Goal: Consume media (video, audio)

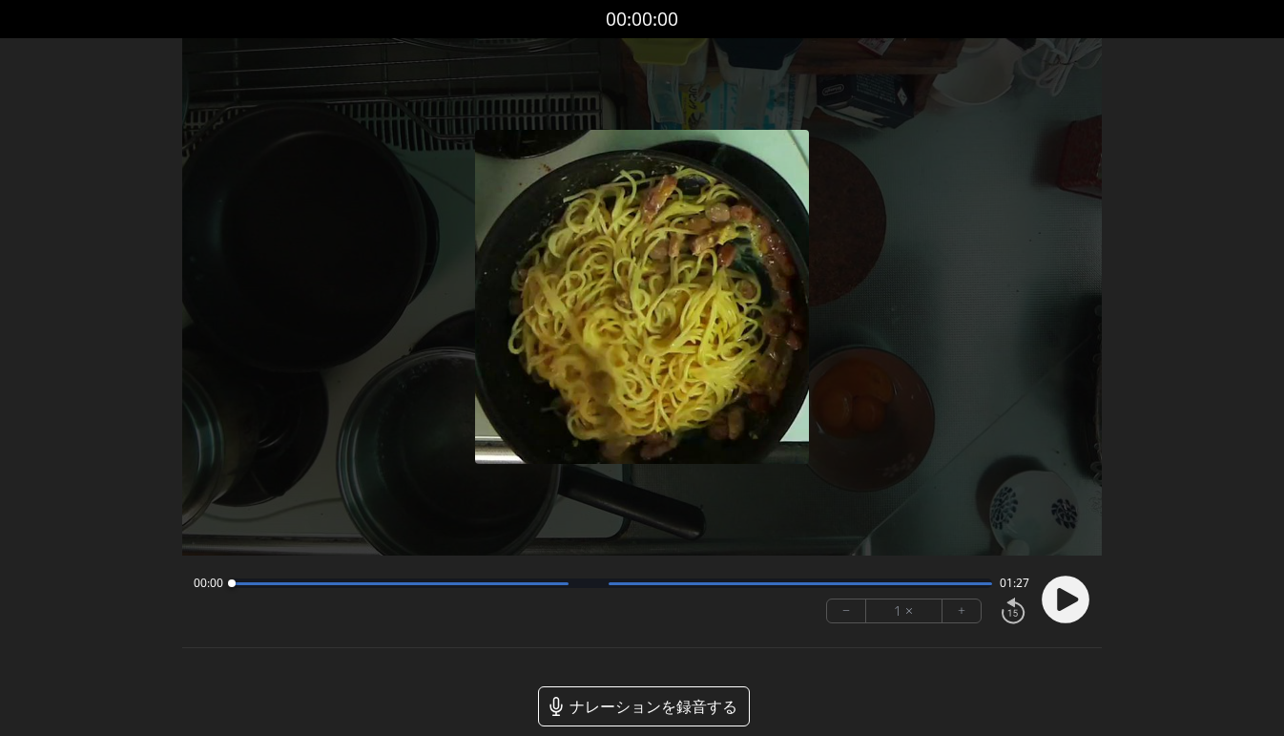
click at [1063, 586] on circle at bounding box center [1066, 599] width 48 height 48
click at [955, 611] on button "+" at bounding box center [962, 610] width 38 height 23
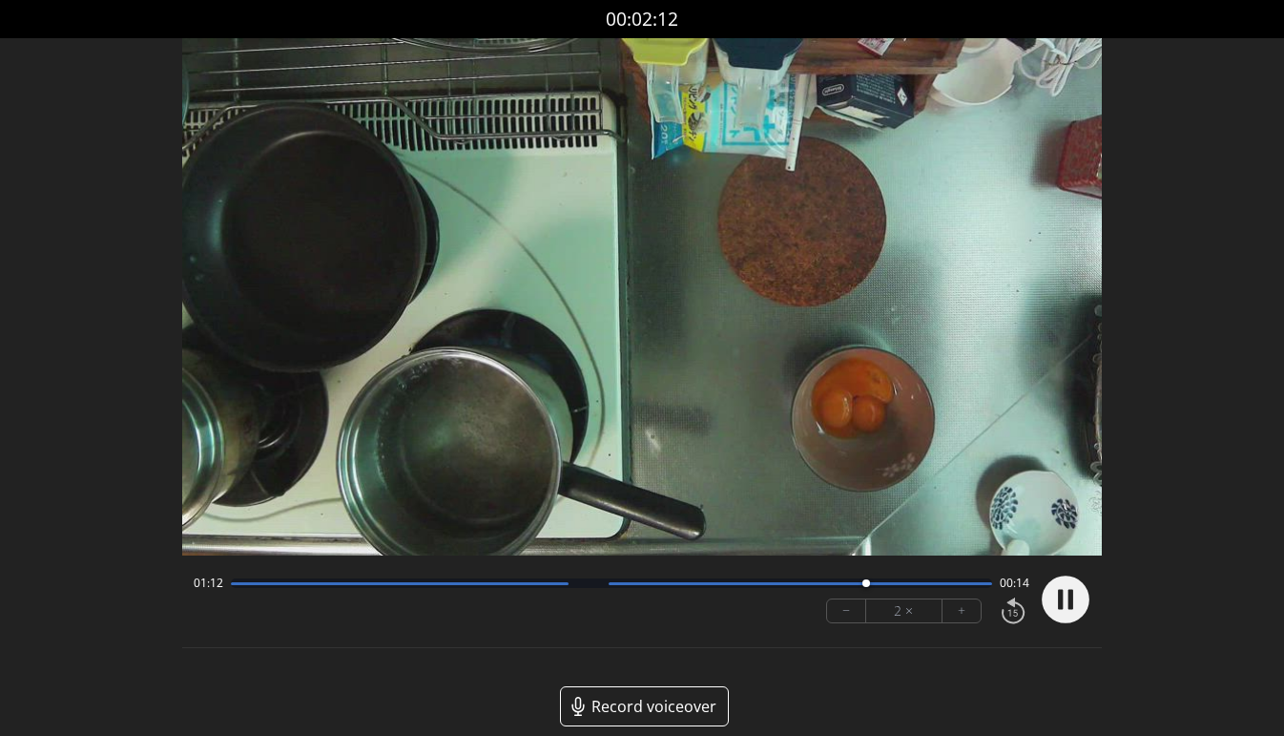
click at [846, 603] on button "−" at bounding box center [846, 610] width 39 height 23
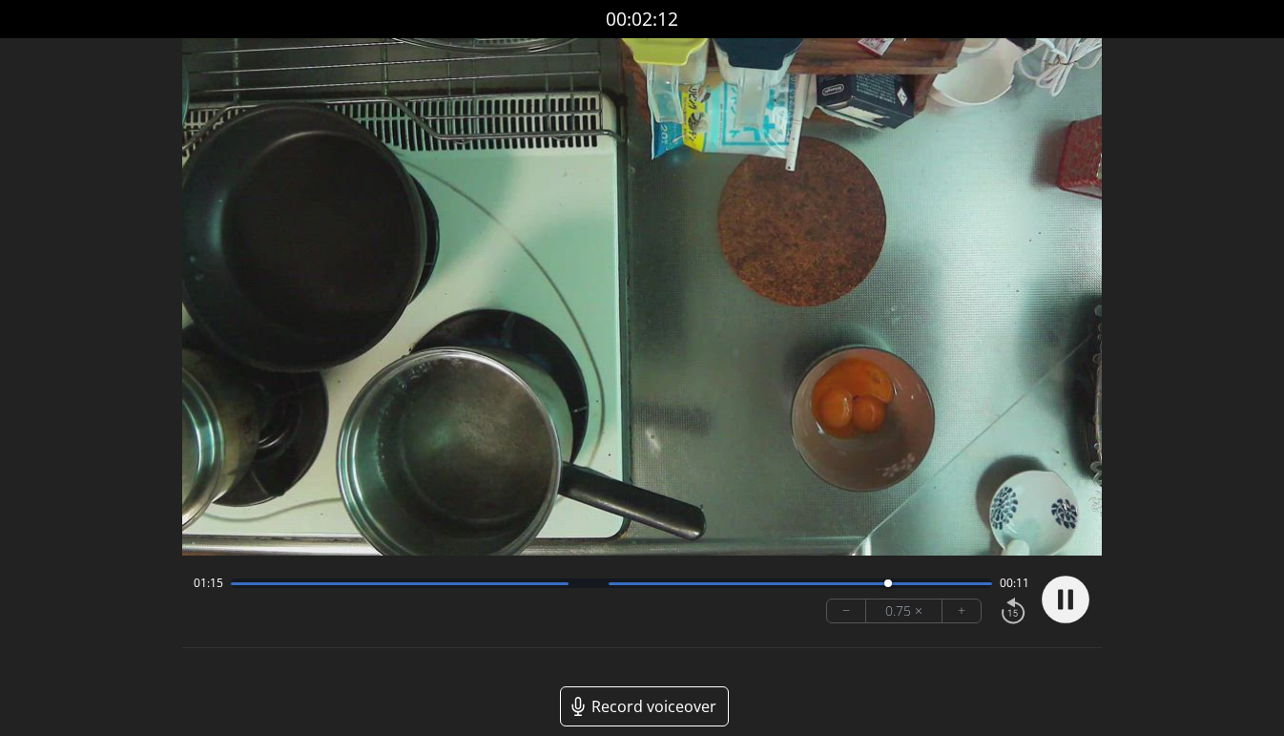
click at [950, 608] on button "+" at bounding box center [962, 610] width 38 height 23
click at [812, 585] on div at bounding box center [611, 583] width 761 height 10
click at [1053, 603] on circle at bounding box center [1066, 599] width 48 height 48
click at [691, 580] on div at bounding box center [611, 583] width 761 height 10
click at [733, 577] on div "00:52 00:34" at bounding box center [612, 582] width 836 height 15
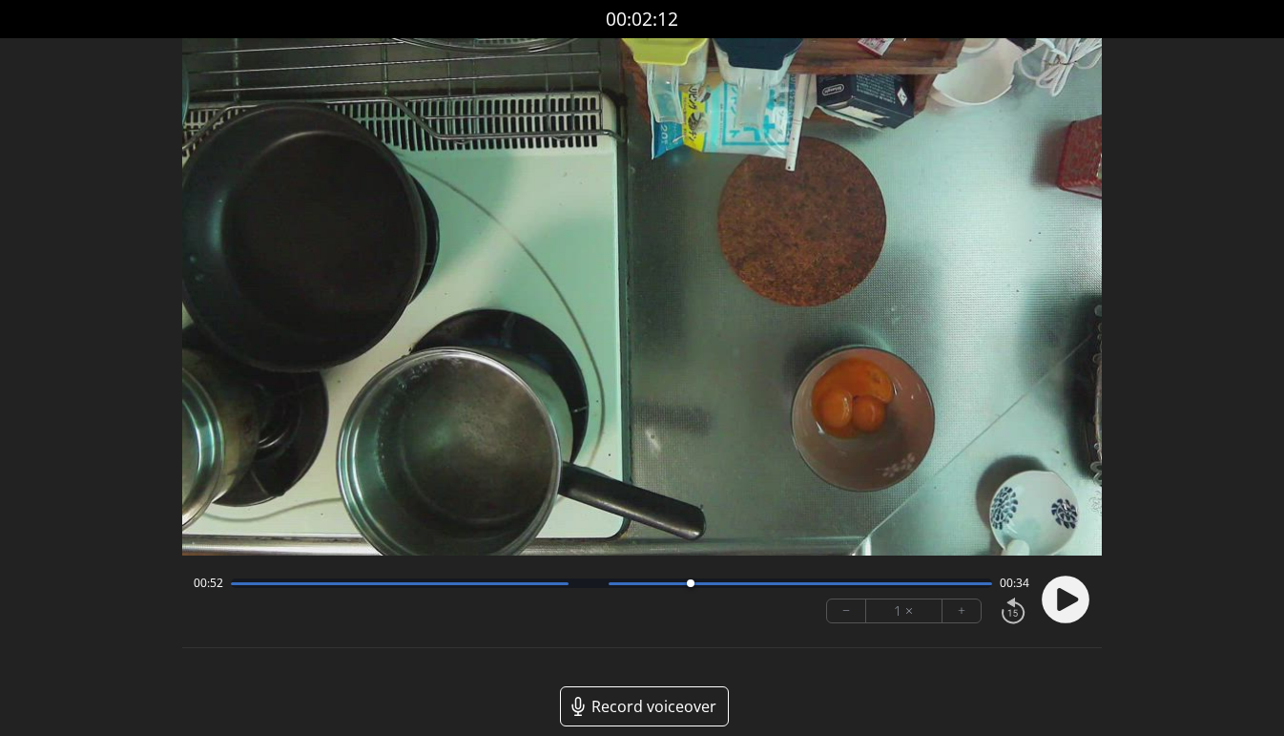
click at [1060, 596] on icon at bounding box center [1067, 599] width 21 height 23
click at [806, 584] on div at bounding box center [801, 583] width 384 height 3
click at [833, 587] on div at bounding box center [611, 583] width 761 height 10
click at [874, 585] on div at bounding box center [611, 583] width 761 height 10
click at [1062, 597] on icon at bounding box center [1067, 599] width 21 height 23
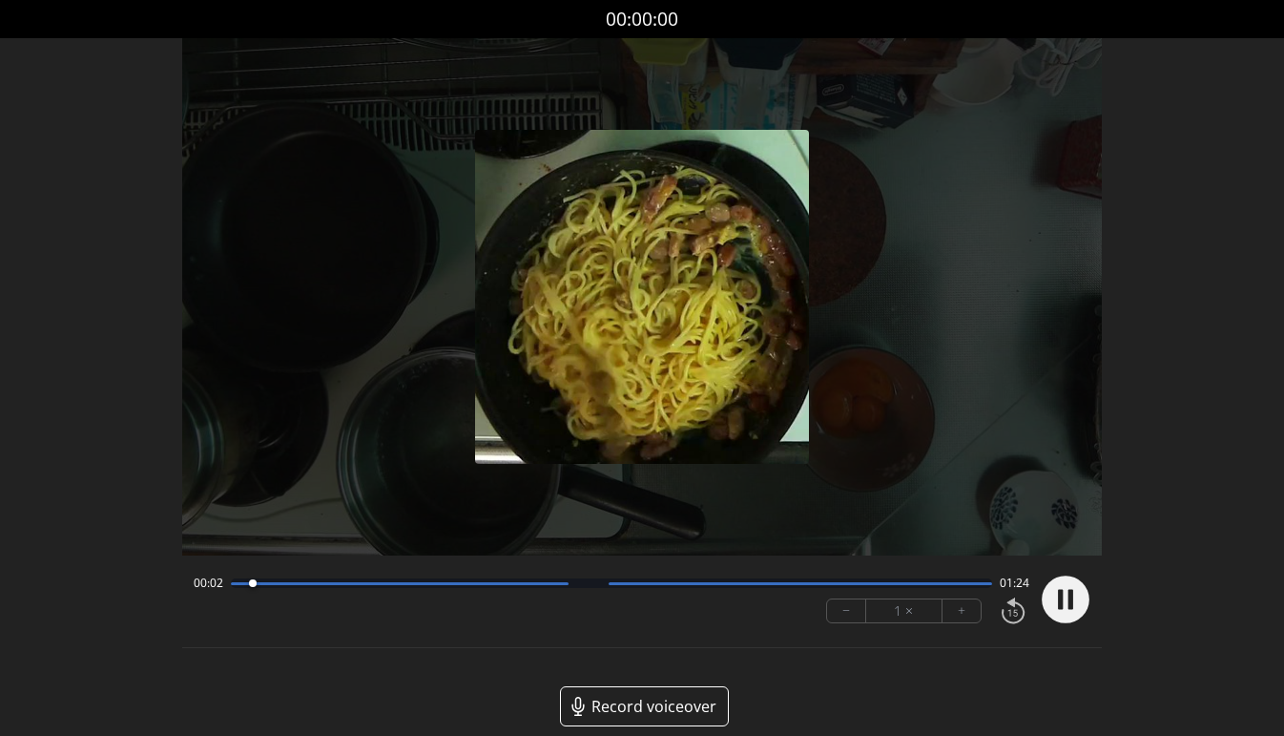
click at [692, 582] on div at bounding box center [801, 583] width 384 height 3
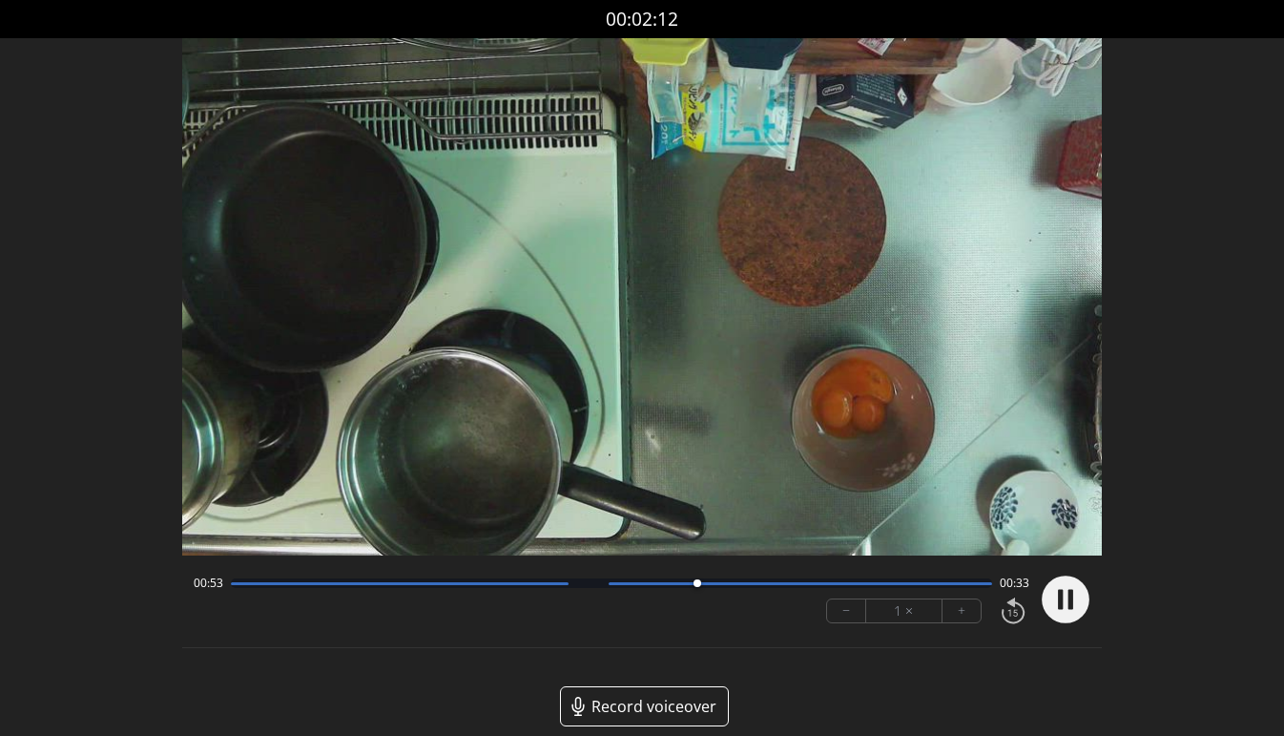
click at [559, 584] on div at bounding box center [611, 583] width 761 height 10
click at [963, 613] on button "+" at bounding box center [962, 610] width 38 height 23
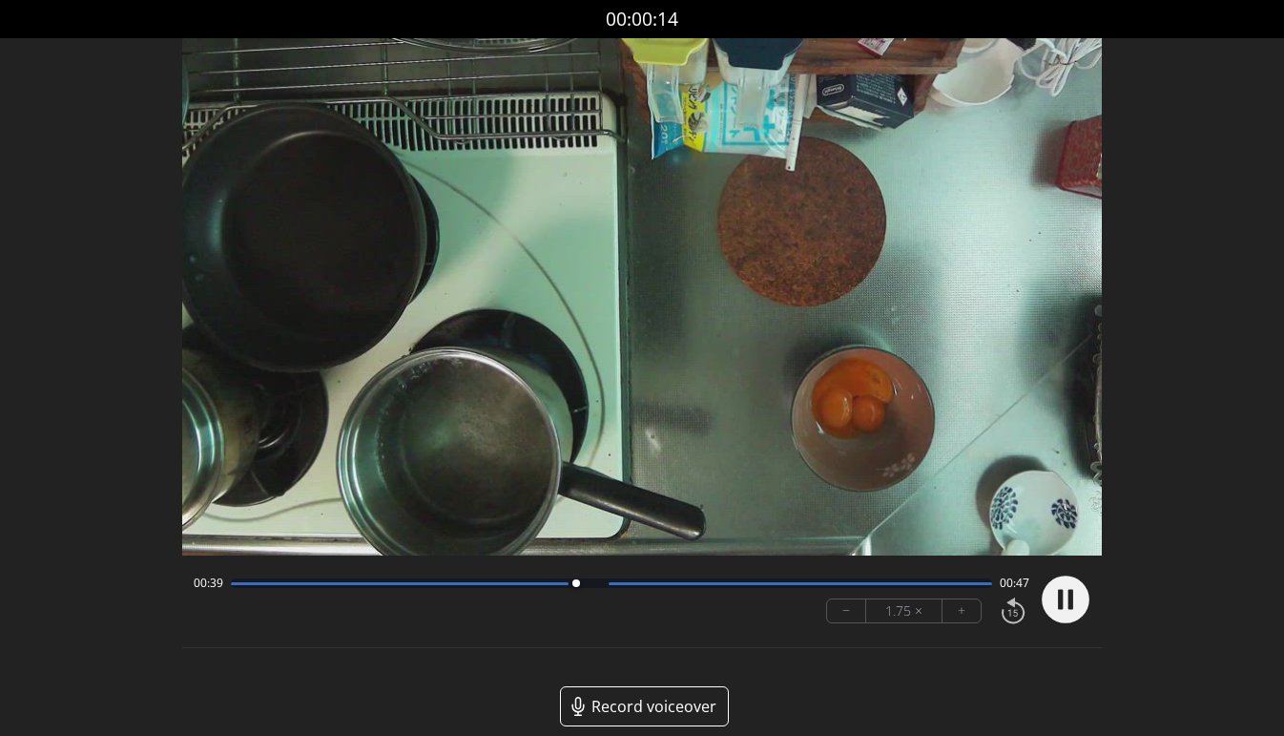
click at [963, 613] on button "+" at bounding box center [962, 610] width 38 height 23
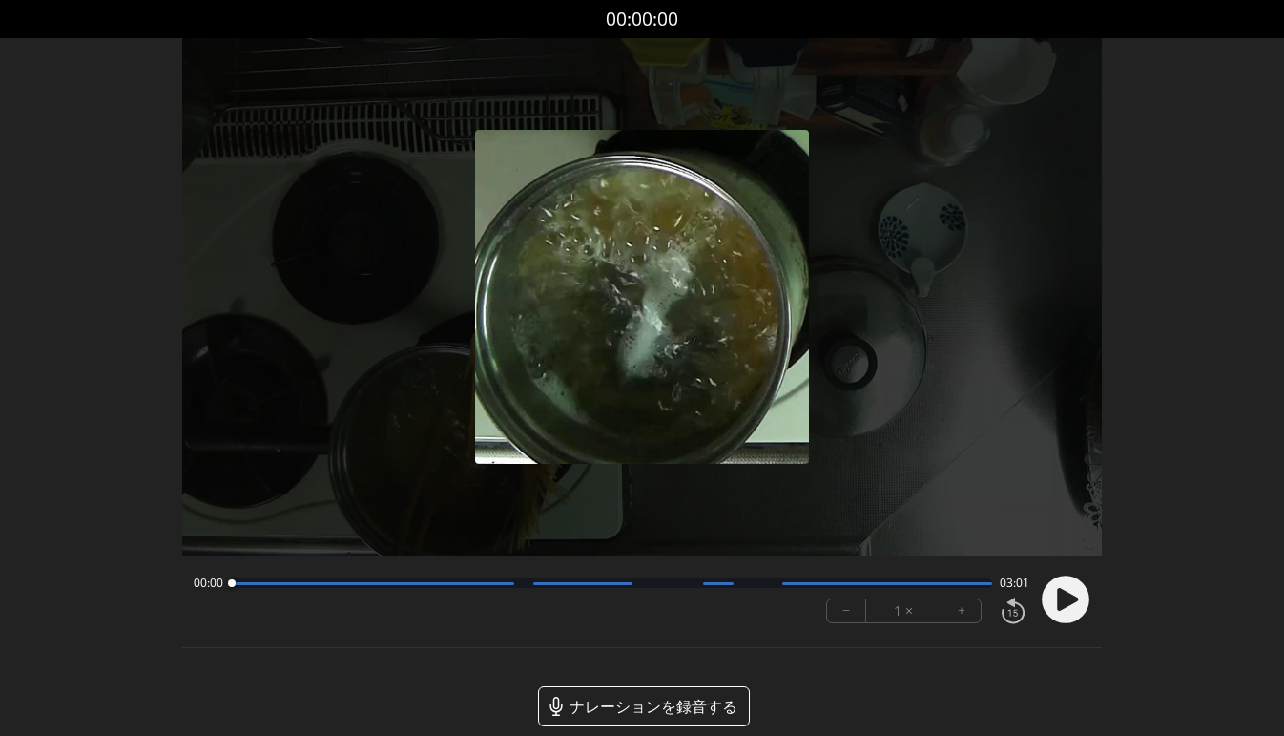
click at [1065, 601] on icon at bounding box center [1067, 599] width 21 height 23
click at [951, 611] on button "+" at bounding box center [962, 610] width 38 height 23
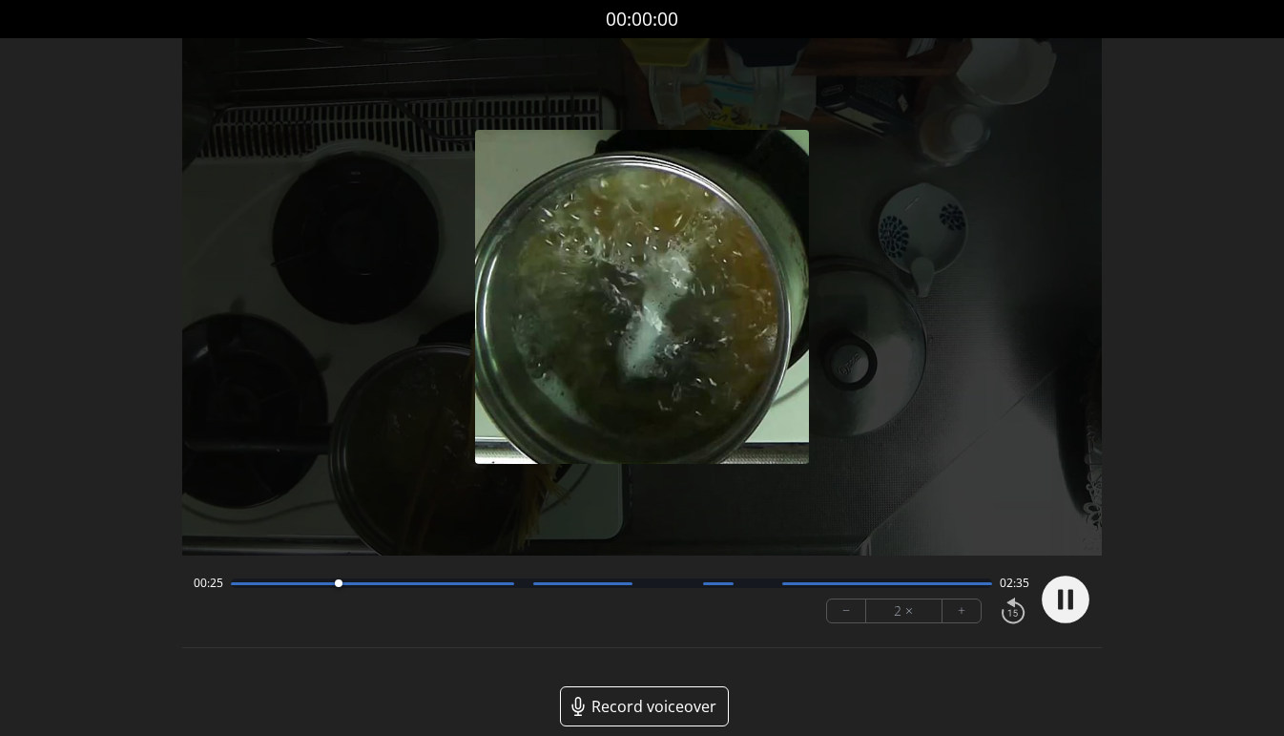
click at [364, 585] on div at bounding box center [611, 583] width 761 height 10
click at [386, 582] on div at bounding box center [372, 583] width 283 height 3
click at [413, 581] on div at bounding box center [611, 583] width 761 height 10
click at [434, 583] on div at bounding box center [372, 583] width 283 height 3
click at [457, 584] on div at bounding box center [611, 583] width 761 height 10
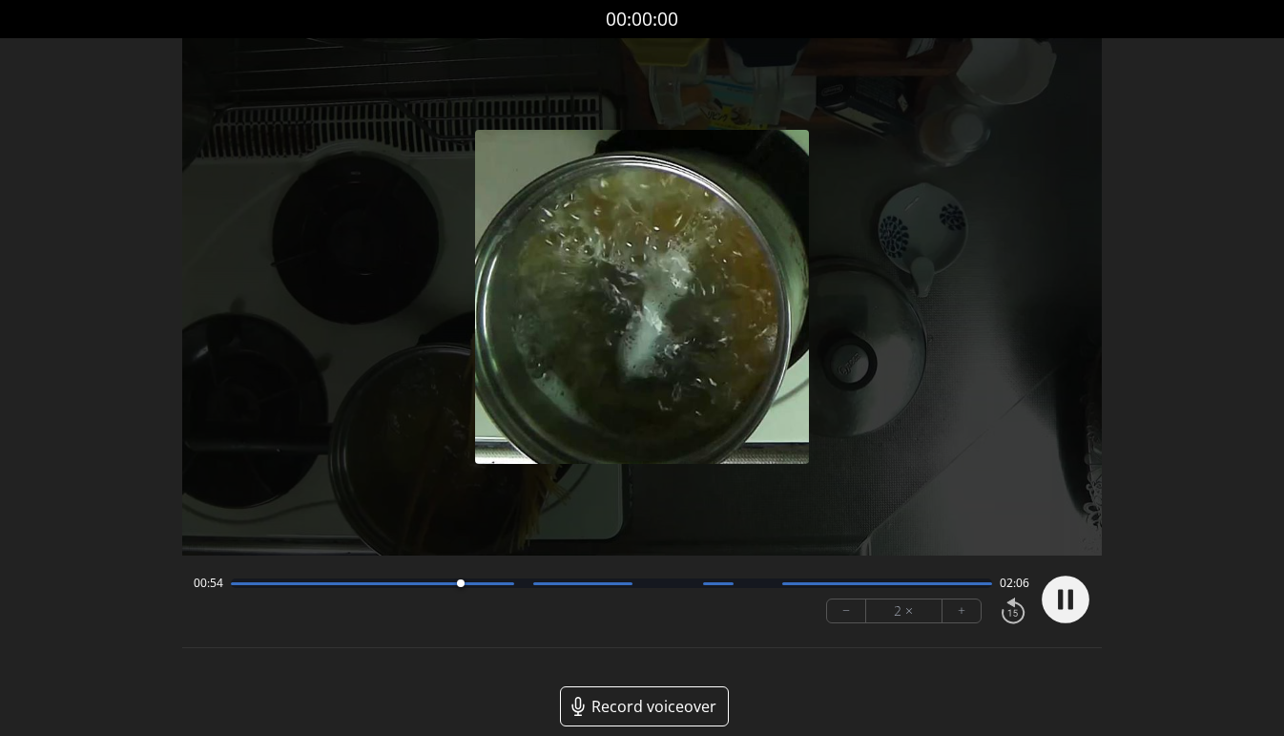
click at [477, 585] on div at bounding box center [611, 583] width 761 height 10
click at [497, 584] on div at bounding box center [372, 583] width 283 height 3
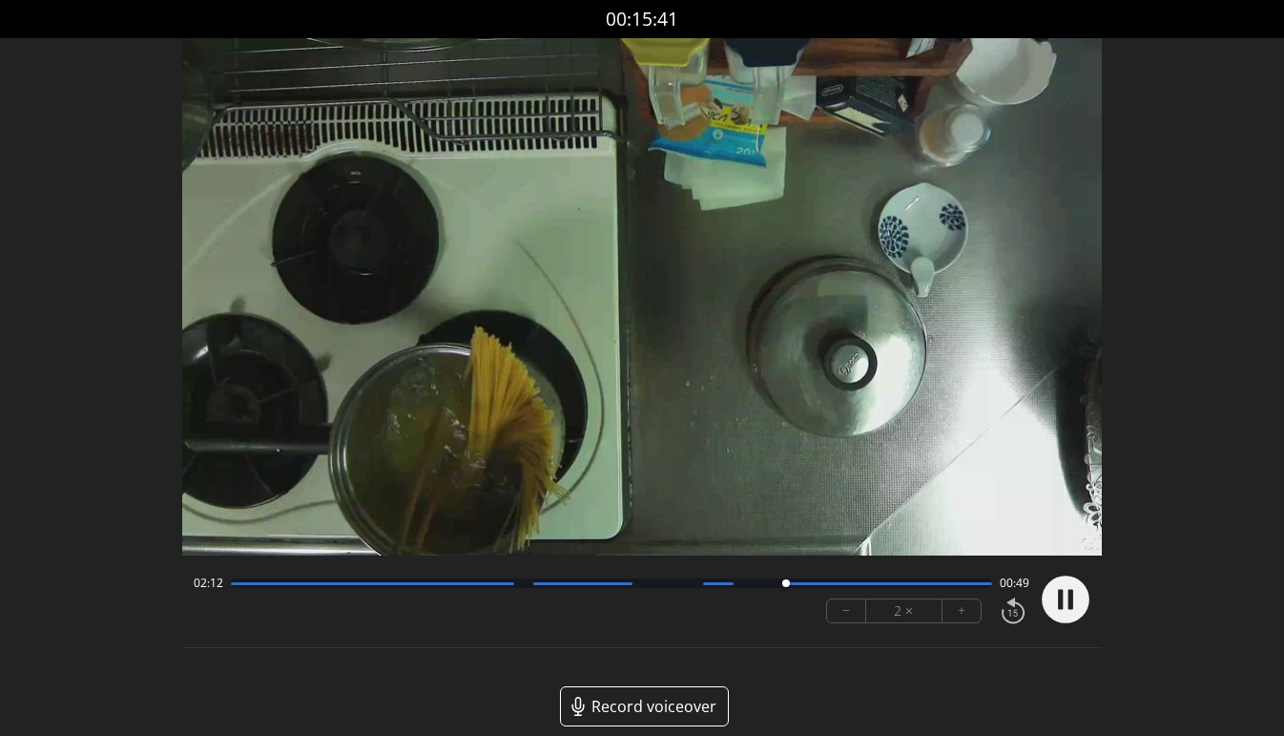
click at [712, 581] on div at bounding box center [611, 583] width 761 height 10
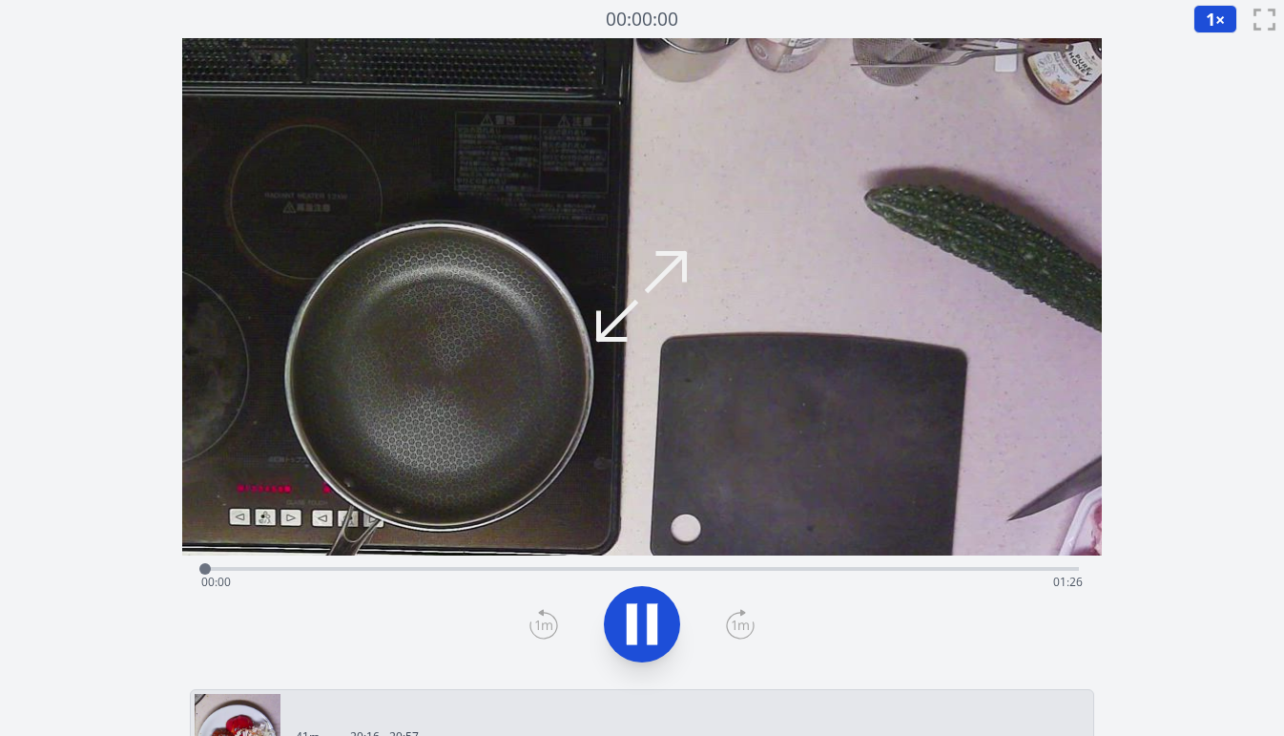
scroll to position [117, 0]
